Goal: Find contact information: Obtain details needed to contact an individual or organization

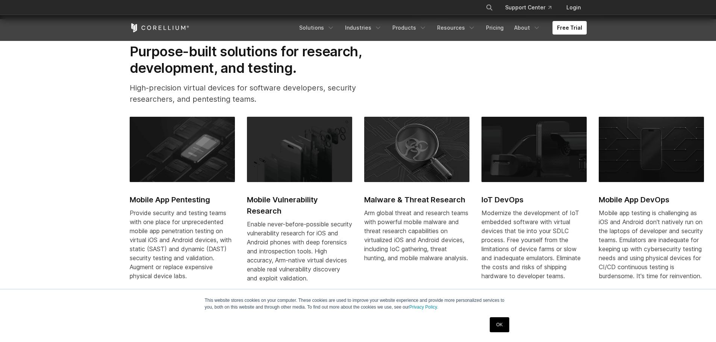
scroll to position [338, 0]
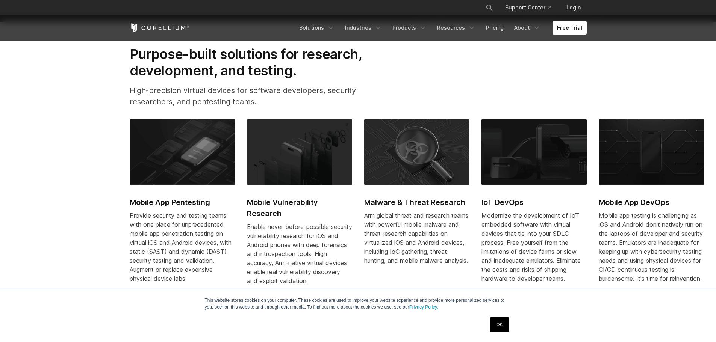
click at [497, 324] on link "OK" at bounding box center [499, 324] width 19 height 15
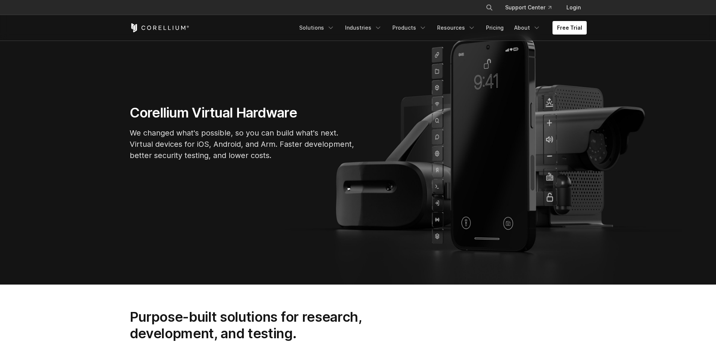
scroll to position [0, 0]
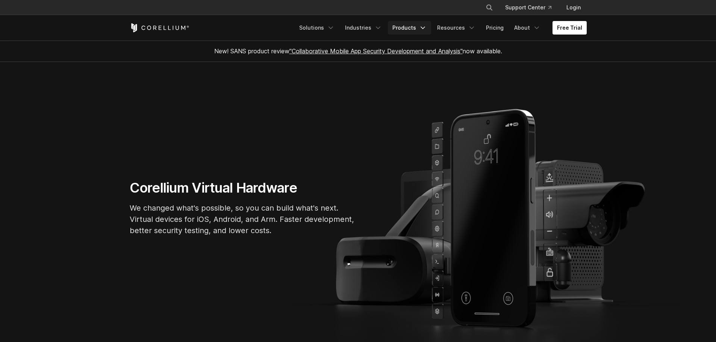
click at [420, 29] on link "Products" at bounding box center [409, 28] width 43 height 14
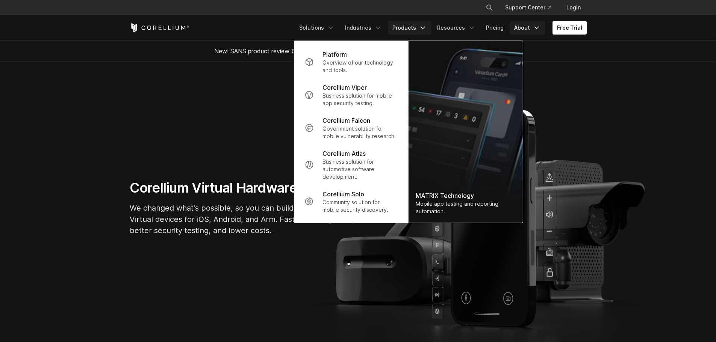
click at [527, 30] on link "About" at bounding box center [526, 28] width 35 height 14
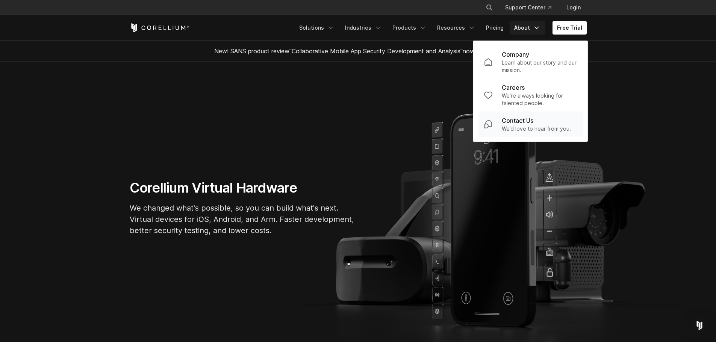
click at [512, 123] on p "Contact Us" at bounding box center [518, 120] width 32 height 9
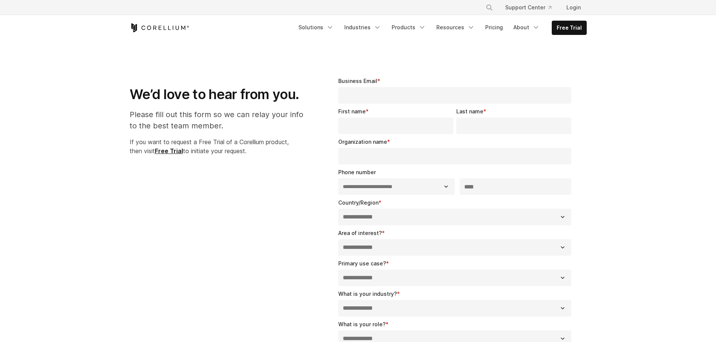
select select "**"
click at [158, 26] on icon "Corellium Home" at bounding box center [160, 27] width 60 height 9
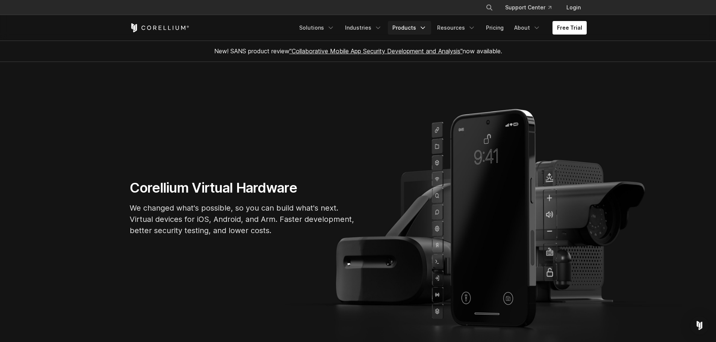
click at [411, 28] on link "Products" at bounding box center [409, 28] width 43 height 14
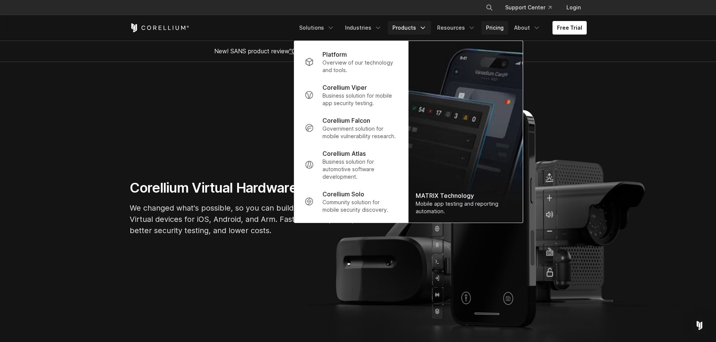
click at [501, 28] on link "Pricing" at bounding box center [494, 28] width 27 height 14
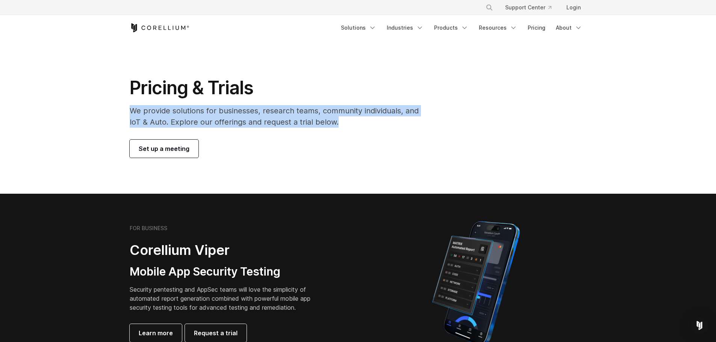
drag, startPoint x: 131, startPoint y: 112, endPoint x: 443, endPoint y: 116, distance: 311.5
click at [443, 116] on div "Pricing & Trials We provide solutions for businesses, research teams, community…" at bounding box center [358, 117] width 472 height 81
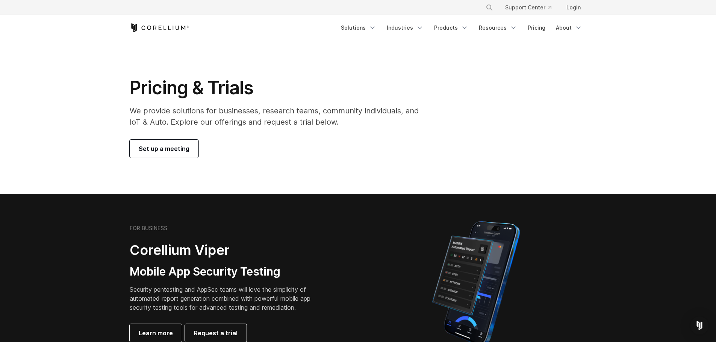
click at [175, 226] on div "FOR BUSINESS" at bounding box center [226, 228] width 192 height 7
drag, startPoint x: 132, startPoint y: 112, endPoint x: 433, endPoint y: 130, distance: 301.5
click at [433, 130] on div "Pricing & Trials We provide solutions for businesses, research teams, community…" at bounding box center [279, 117] width 314 height 81
click at [321, 126] on p "We provide solutions for businesses, research teams, community individuals, and…" at bounding box center [279, 116] width 299 height 23
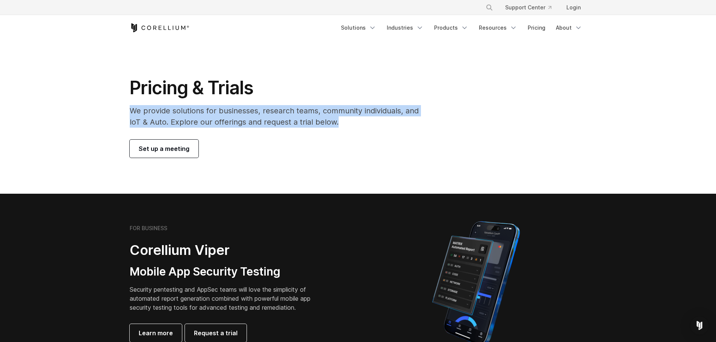
drag, startPoint x: 340, startPoint y: 123, endPoint x: 126, endPoint y: 105, distance: 214.5
click at [126, 105] on div "Pricing & Trials We provide solutions for businesses, research teams, community…" at bounding box center [279, 117] width 314 height 81
click at [215, 121] on p "We provide solutions for businesses, research teams, community individuals, and…" at bounding box center [279, 116] width 299 height 23
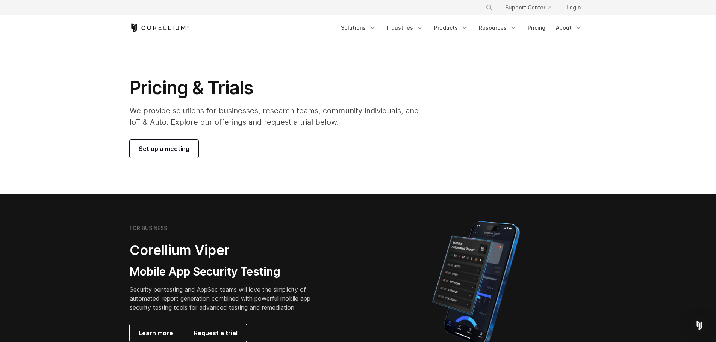
drag, startPoint x: 133, startPoint y: 112, endPoint x: 451, endPoint y: 132, distance: 318.5
click at [443, 132] on div "Pricing & Trials We provide solutions for businesses, research teams, community…" at bounding box center [358, 117] width 472 height 81
click at [374, 144] on div "Set up a meeting" at bounding box center [279, 149] width 299 height 18
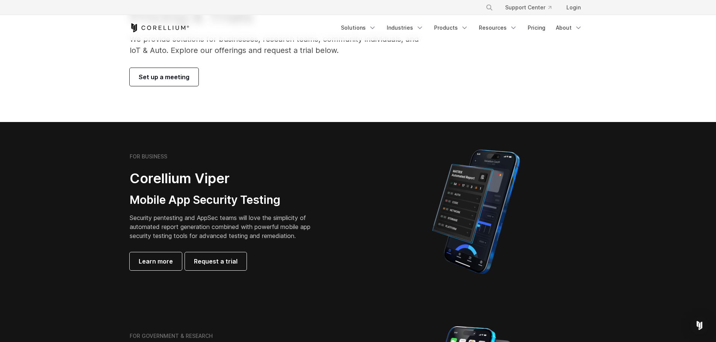
scroll to position [113, 0]
